Goal: Check status: Check status

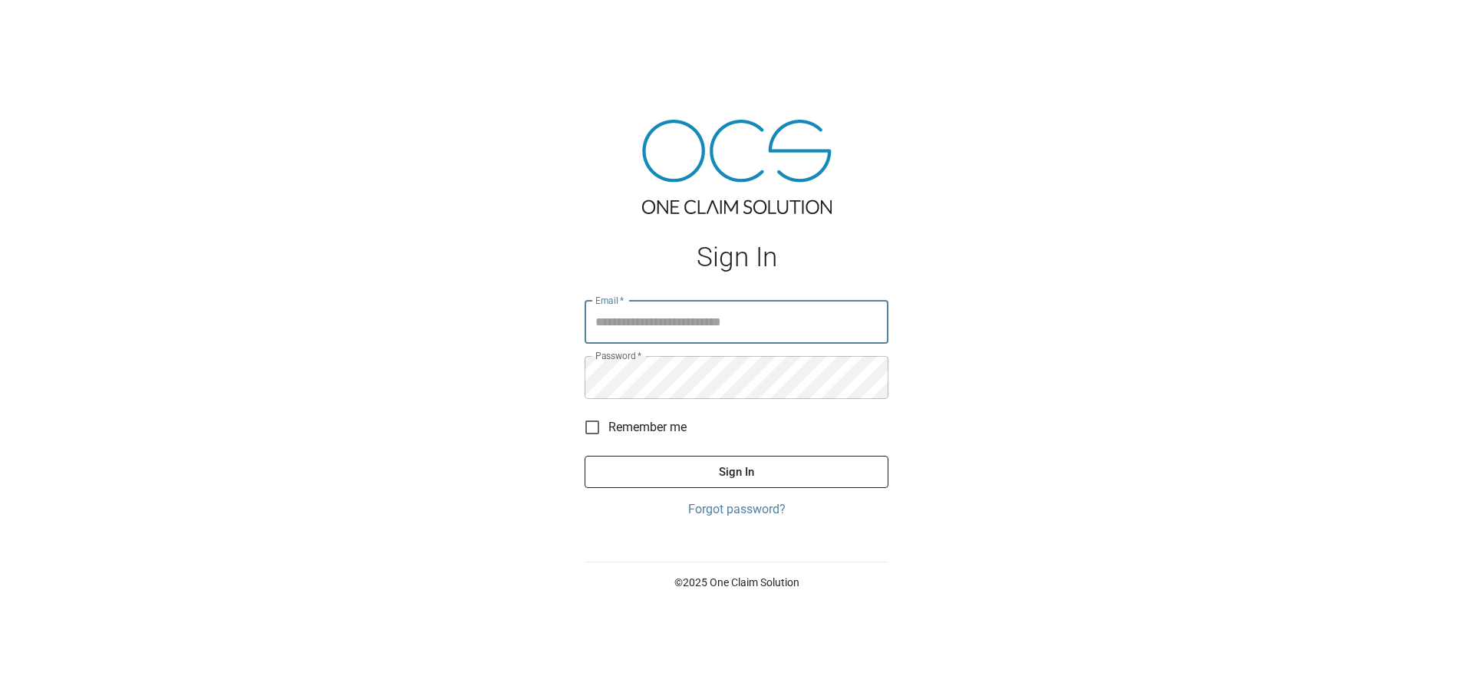
type input "**********"
click at [716, 469] on button "Sign In" at bounding box center [736, 472] width 304 height 32
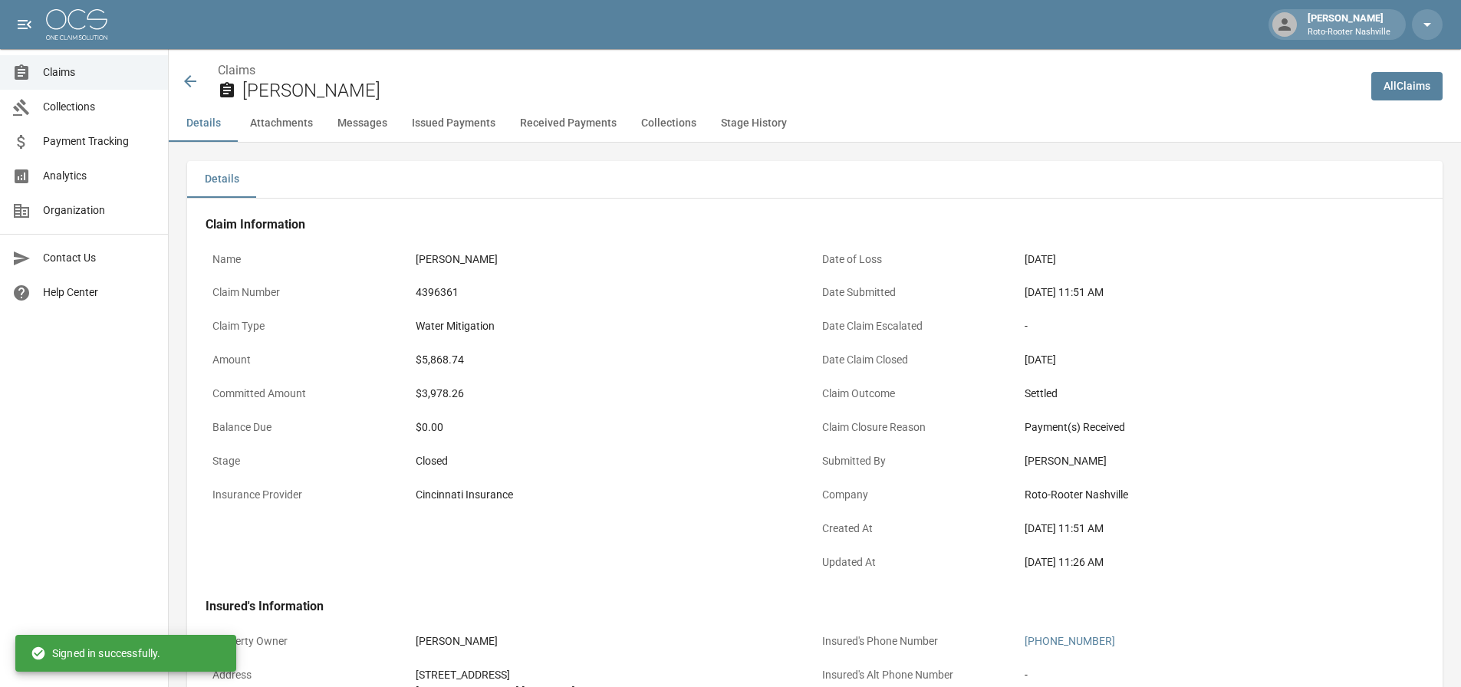
click at [67, 33] on img at bounding box center [76, 24] width 61 height 31
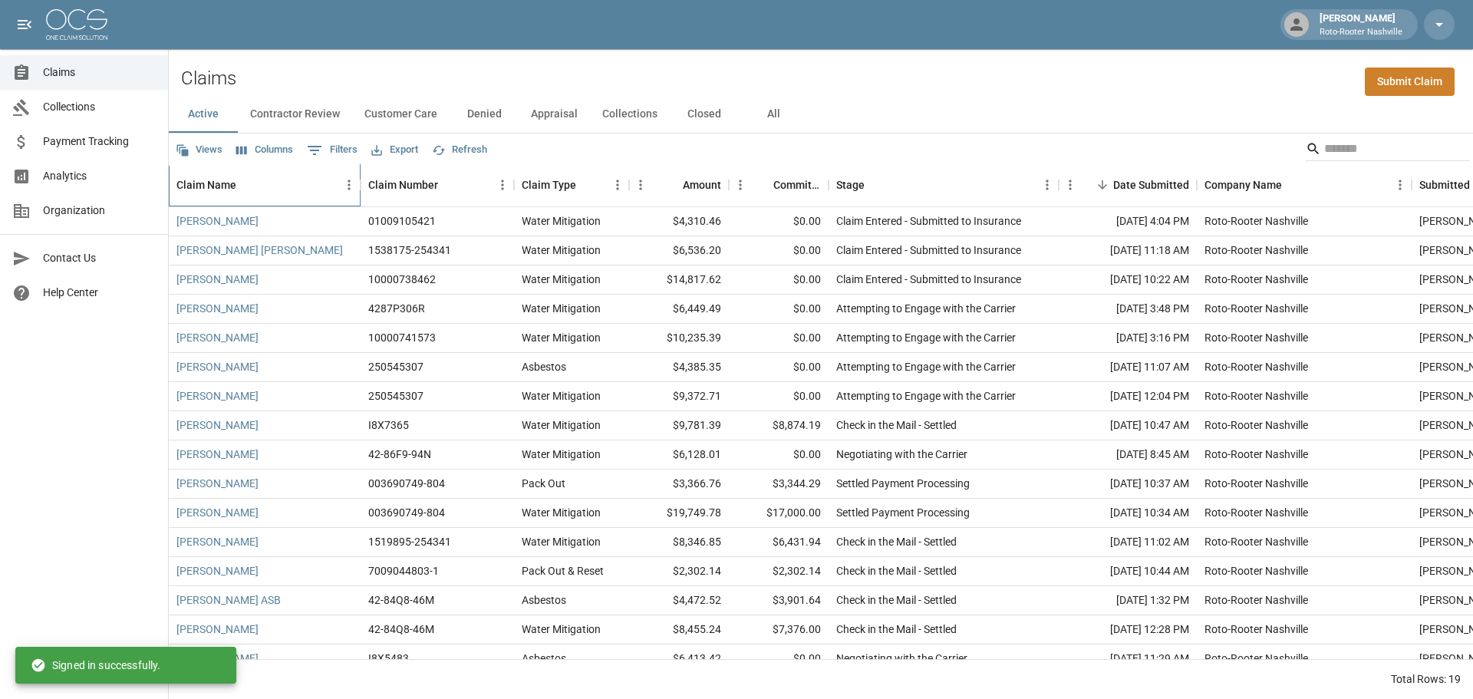
click at [221, 190] on div "Claim Name" at bounding box center [206, 184] width 60 height 43
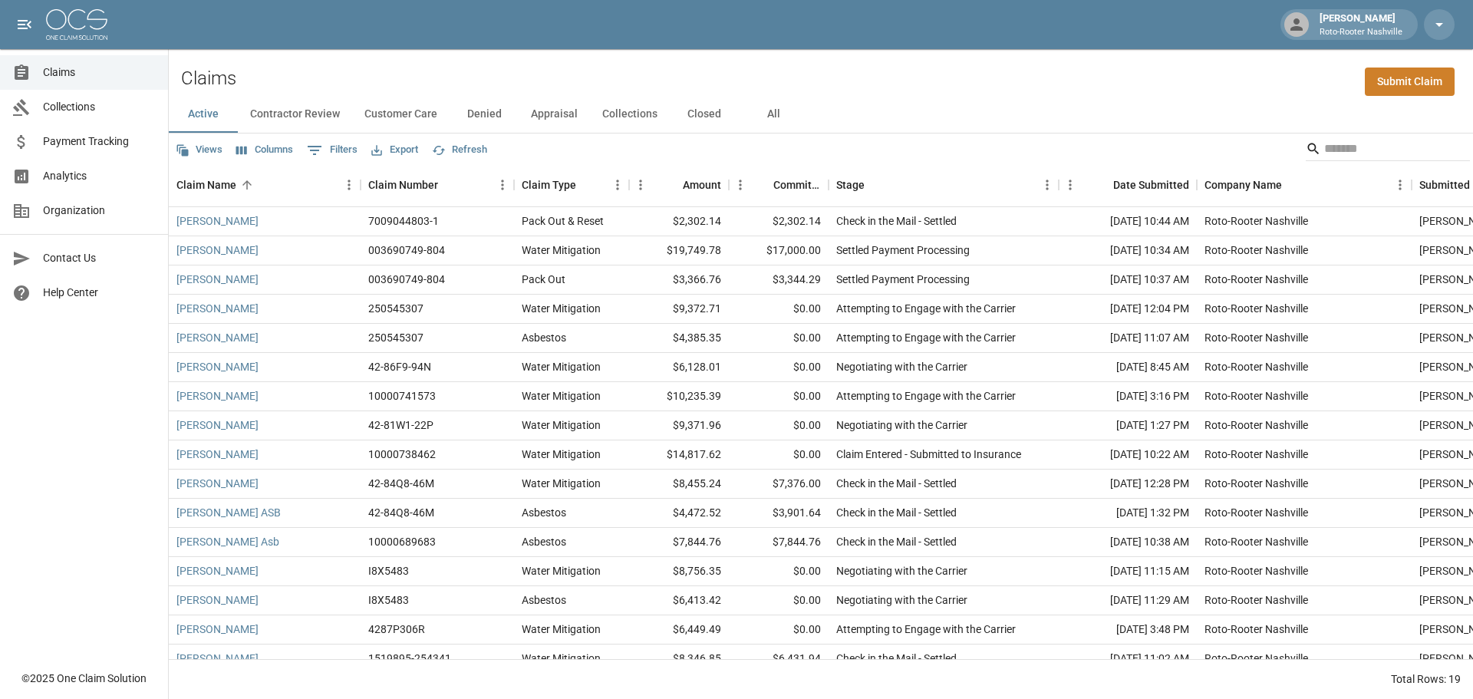
click at [769, 107] on button "All" at bounding box center [773, 114] width 69 height 37
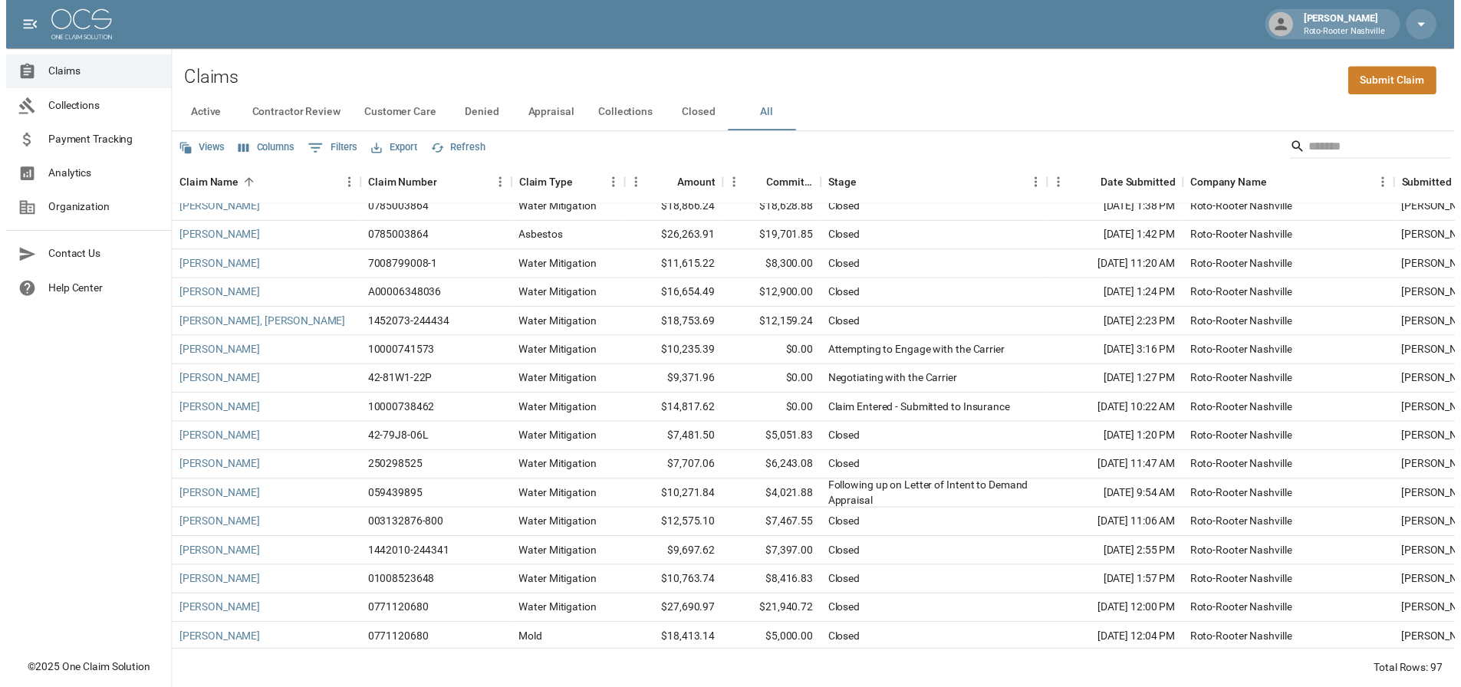
scroll to position [1074, 0]
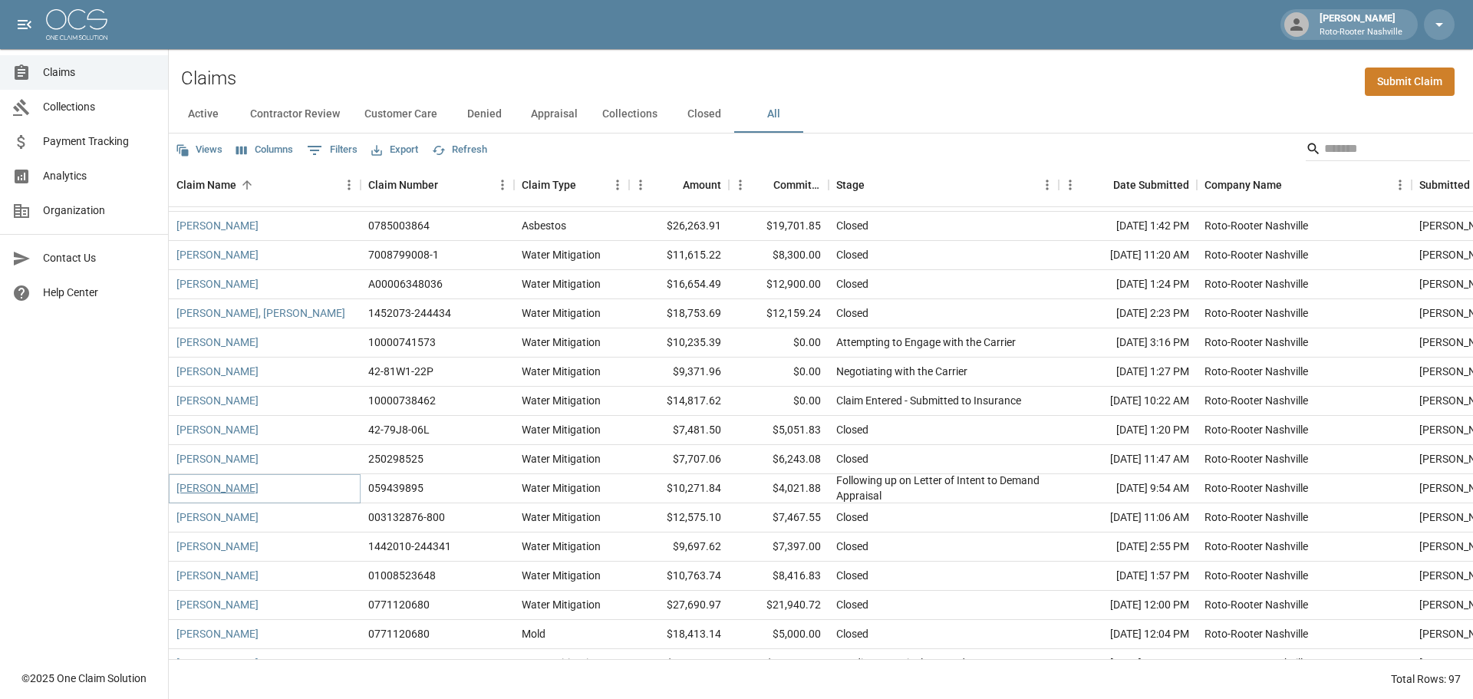
click at [241, 492] on link "[PERSON_NAME]" at bounding box center [217, 487] width 82 height 15
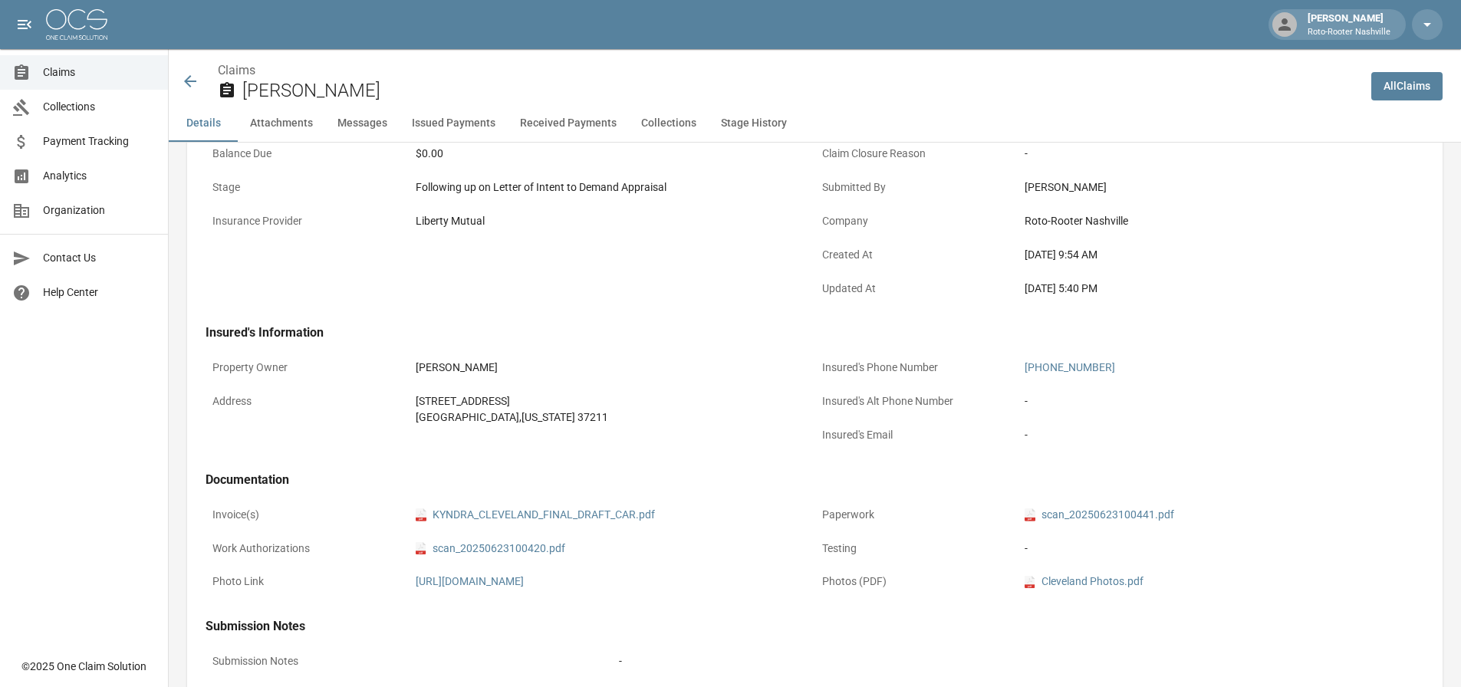
scroll to position [307, 0]
